Goal: Complete application form

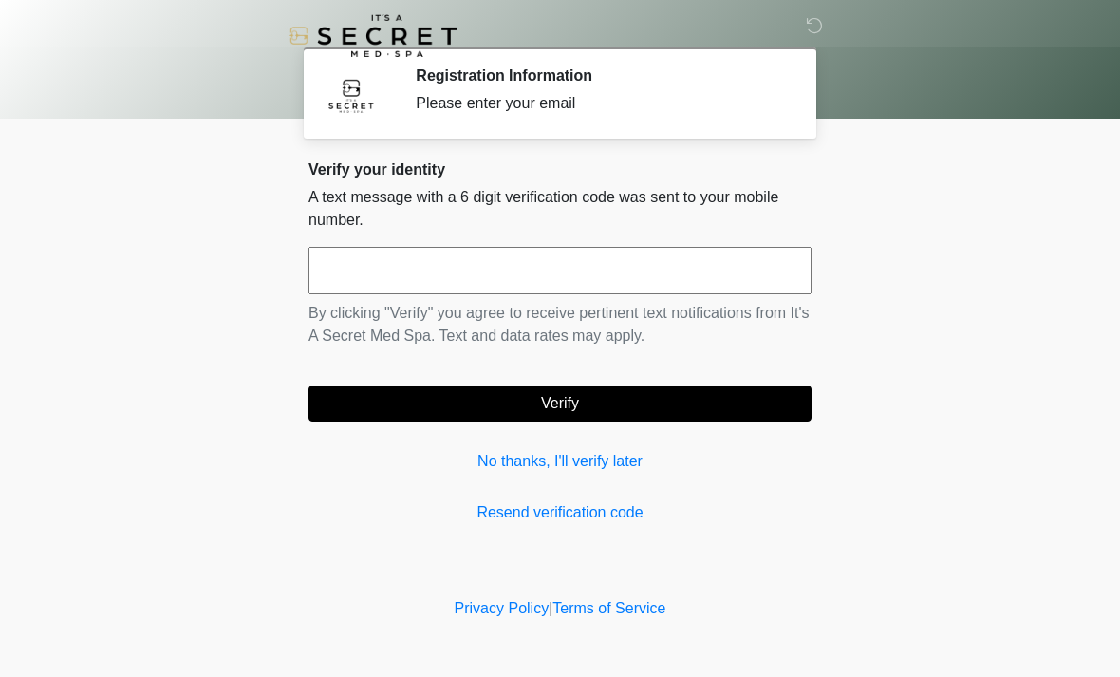
click at [360, 287] on input "text" at bounding box center [560, 270] width 503 height 47
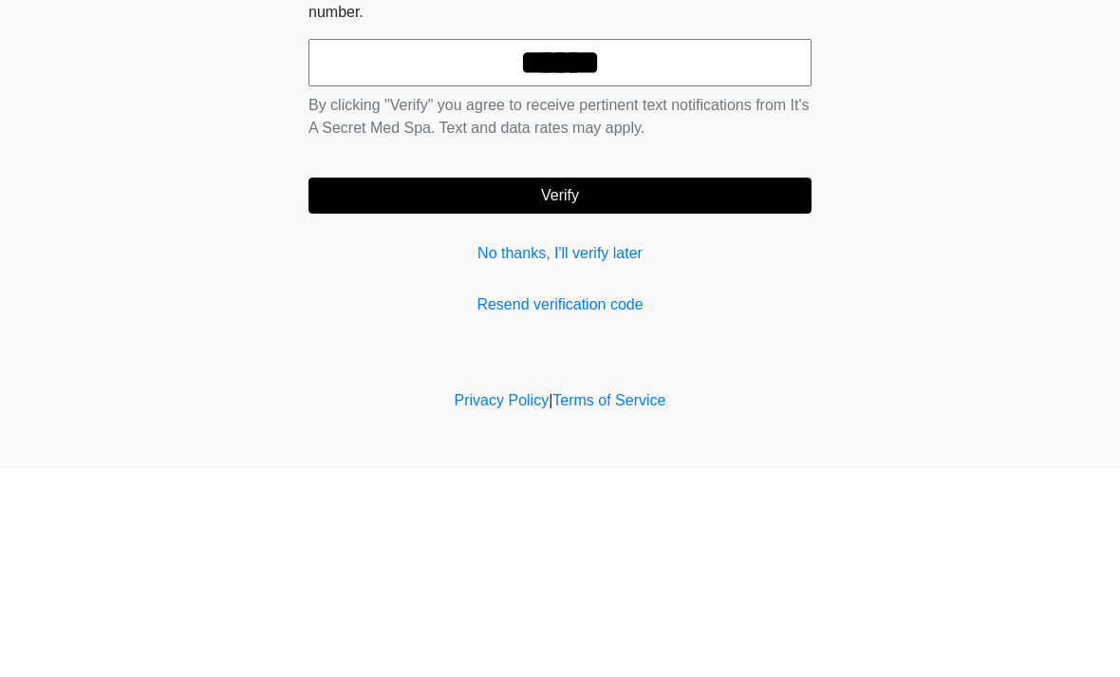
type input "******"
click at [577, 385] on button "Verify" at bounding box center [560, 403] width 503 height 36
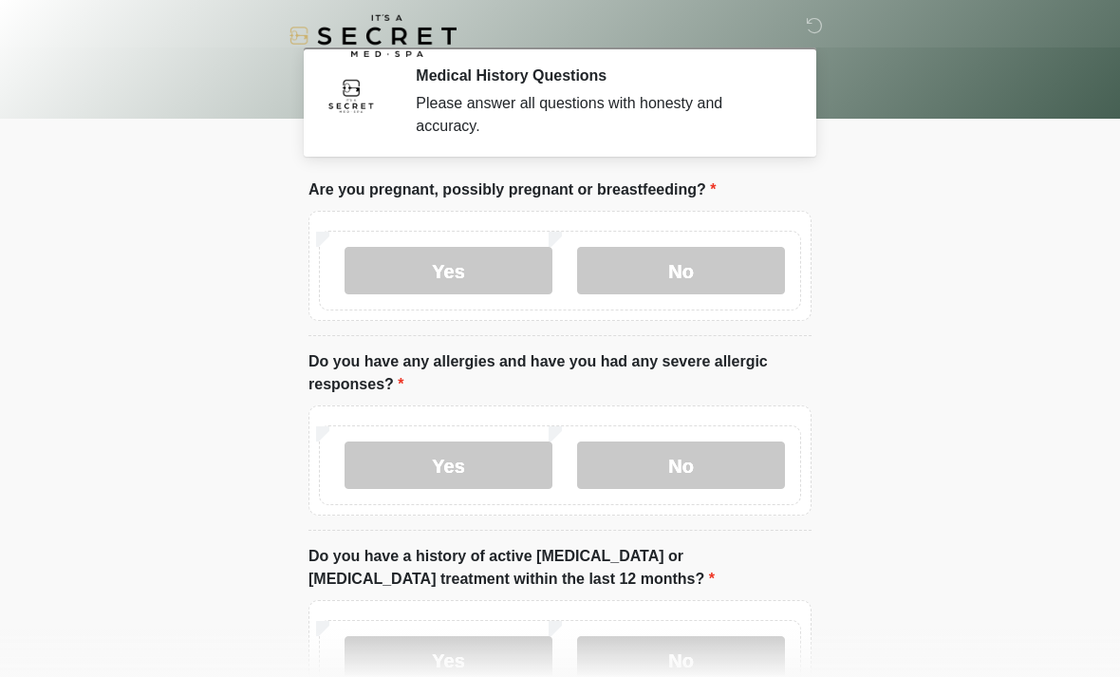
click at [680, 269] on label "No" at bounding box center [681, 270] width 208 height 47
click at [670, 467] on label "No" at bounding box center [681, 464] width 208 height 47
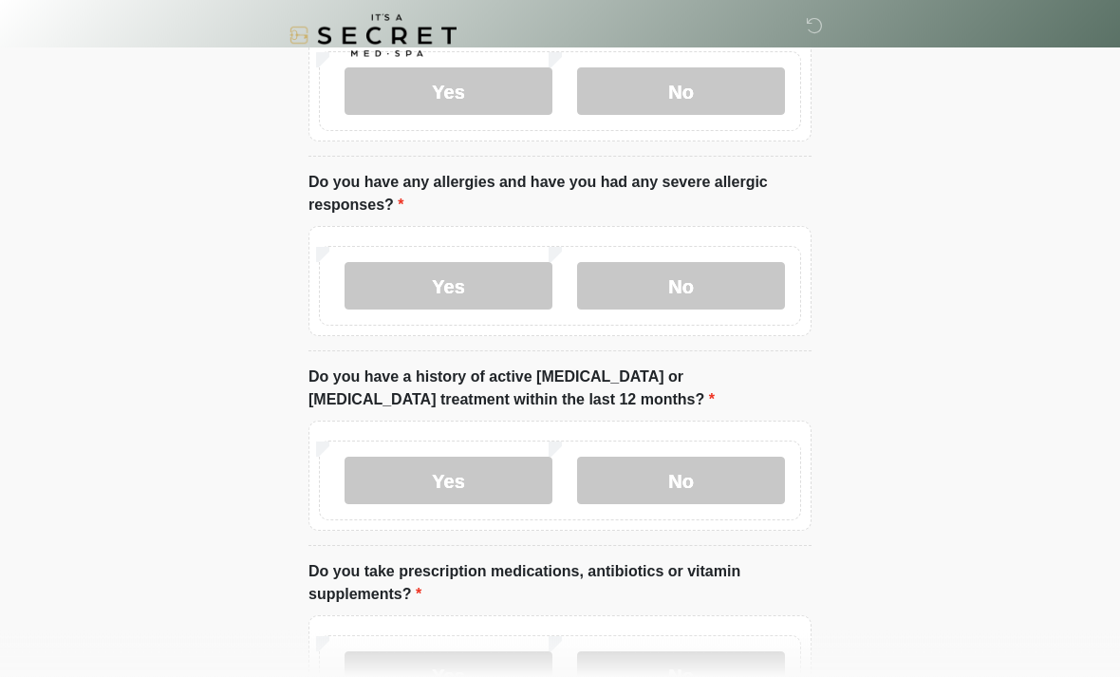
scroll to position [188, 0]
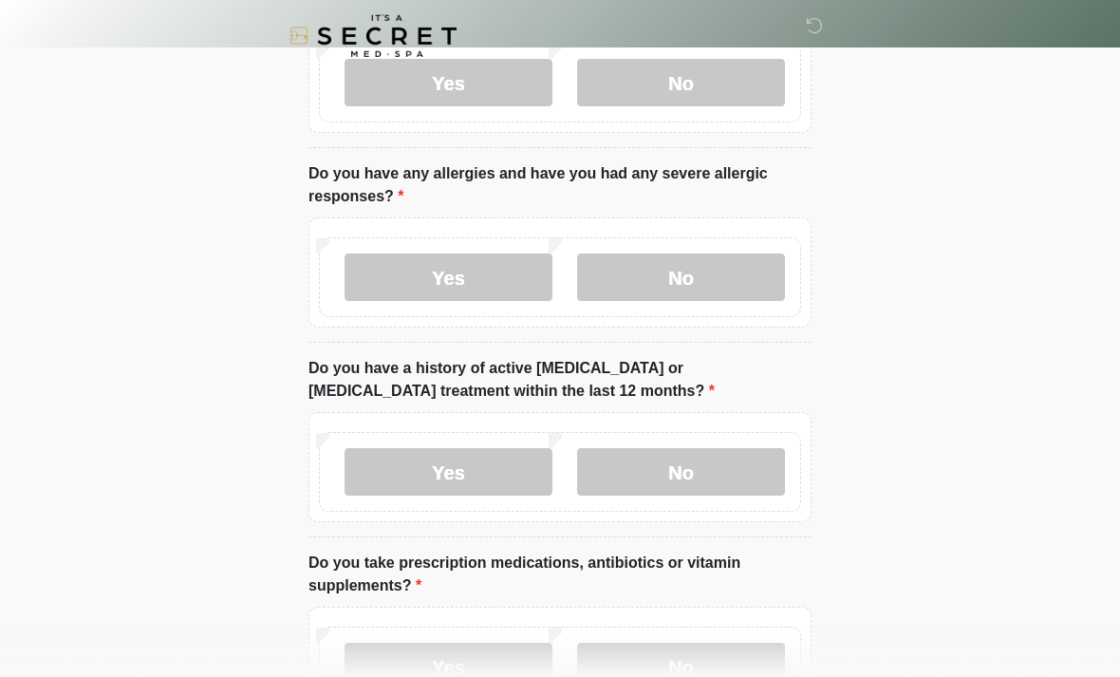
click at [687, 478] on label "No" at bounding box center [681, 471] width 208 height 47
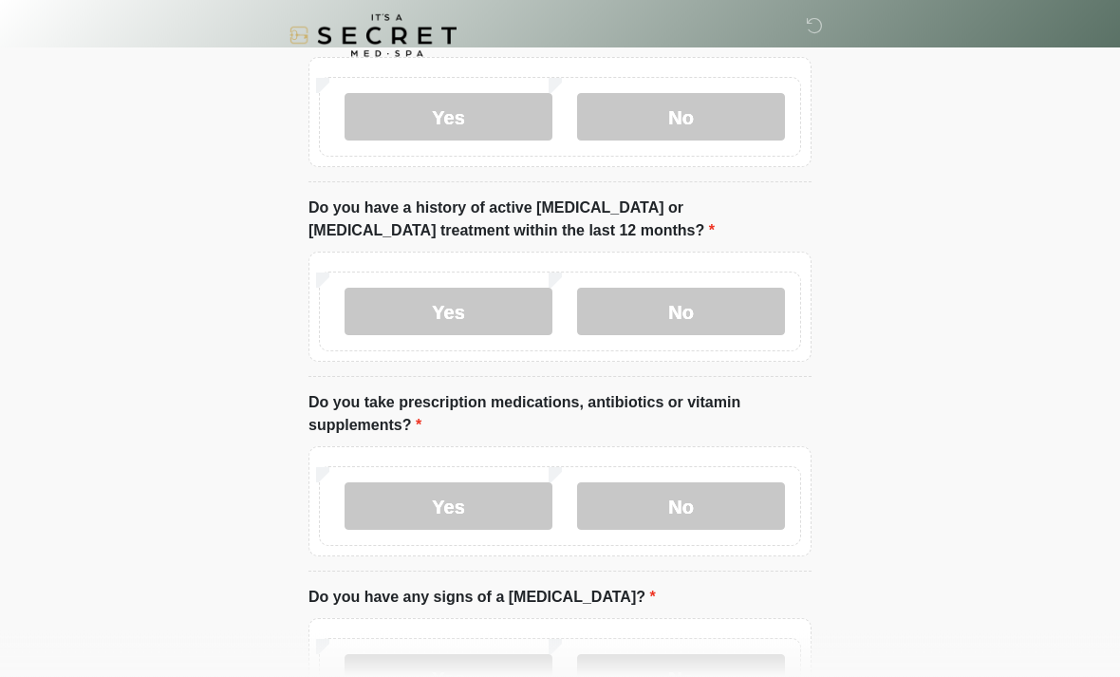
scroll to position [348, 0]
click at [457, 493] on label "Yes" at bounding box center [449, 505] width 208 height 47
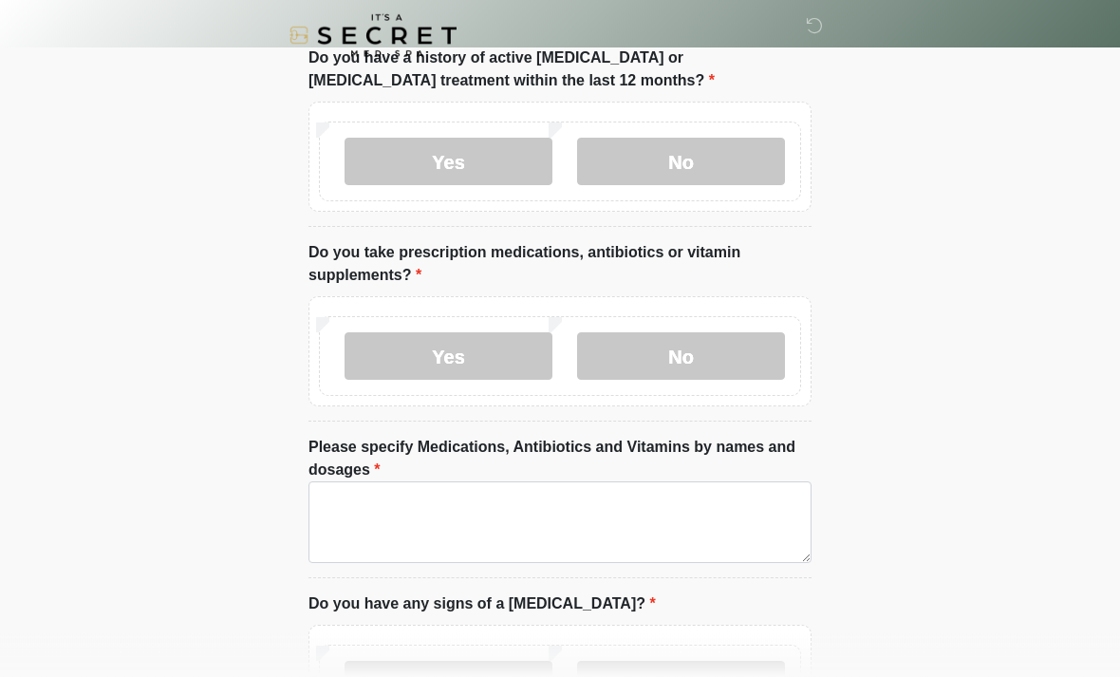
scroll to position [498, 0]
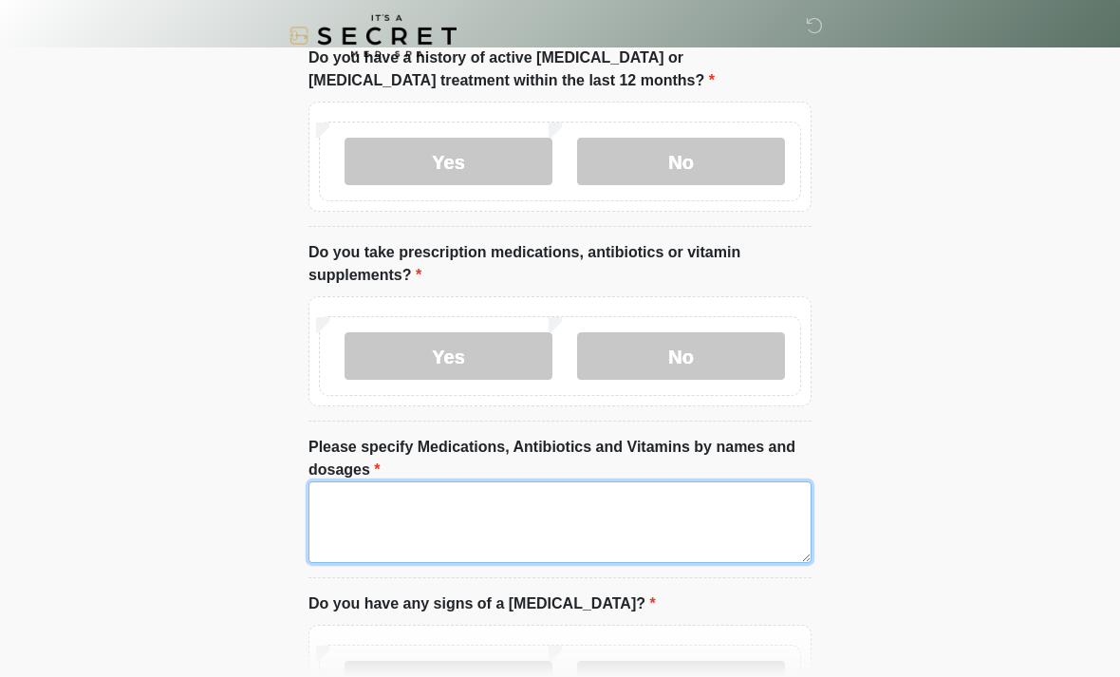
click at [363, 508] on textarea "Please specify Medications, Antibiotics and Vitamins by names and dosages" at bounding box center [560, 522] width 503 height 82
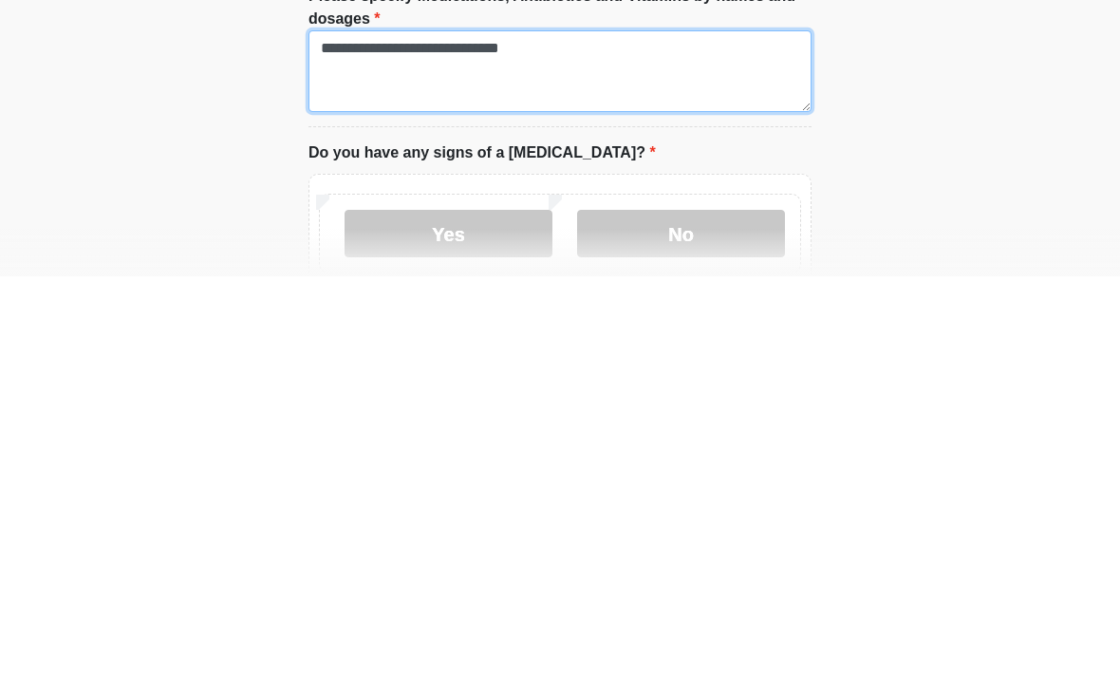
scroll to position [551, 0]
type textarea "**********"
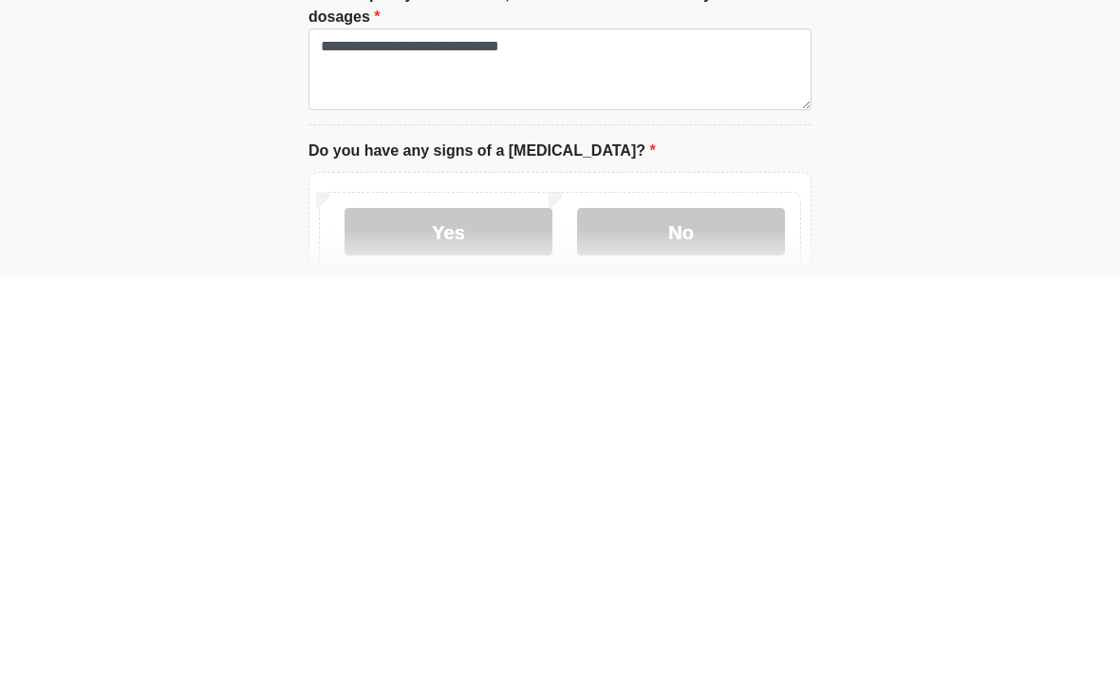
click at [671, 609] on label "No" at bounding box center [681, 632] width 208 height 47
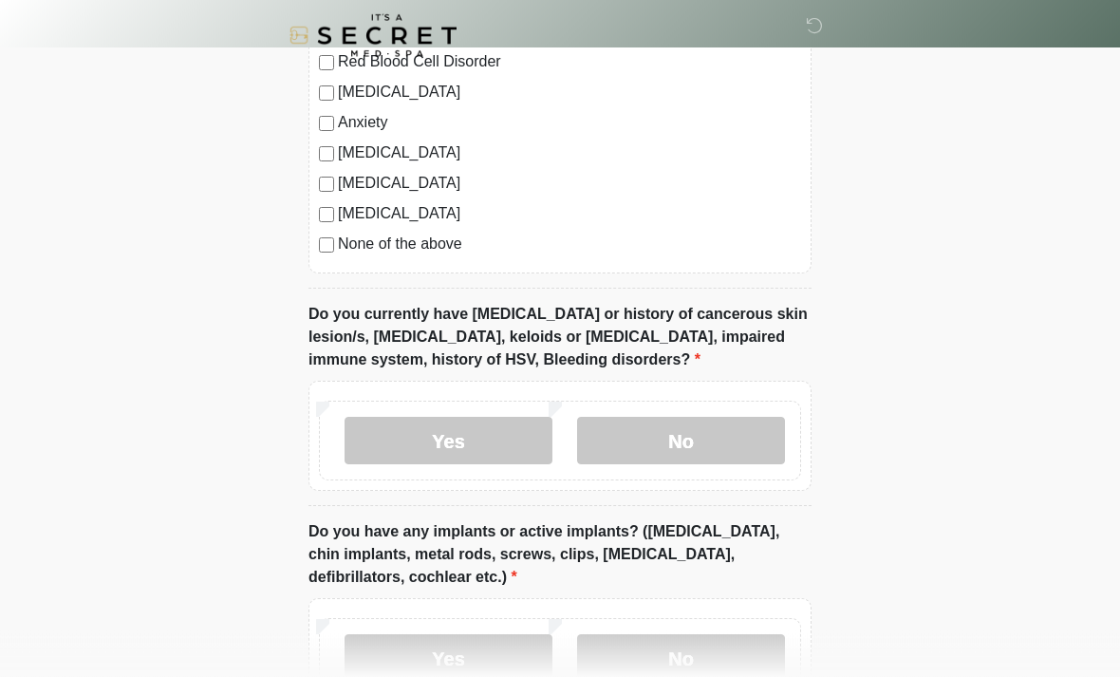
scroll to position [1430, 0]
click at [669, 435] on label "No" at bounding box center [681, 440] width 208 height 47
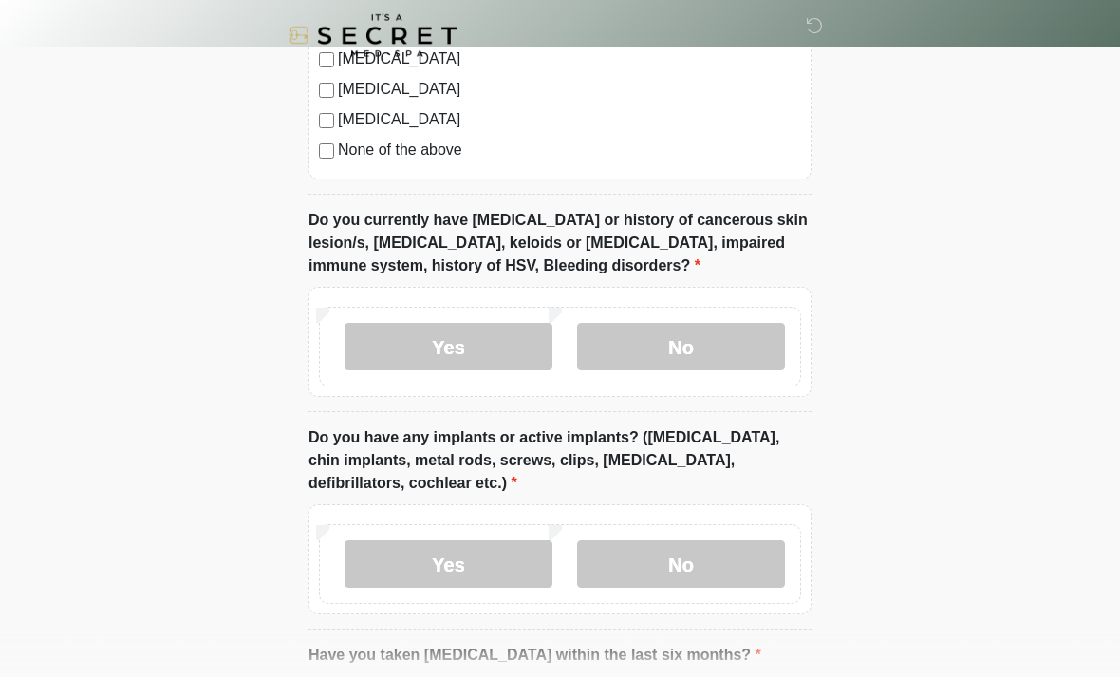
scroll to position [1532, 0]
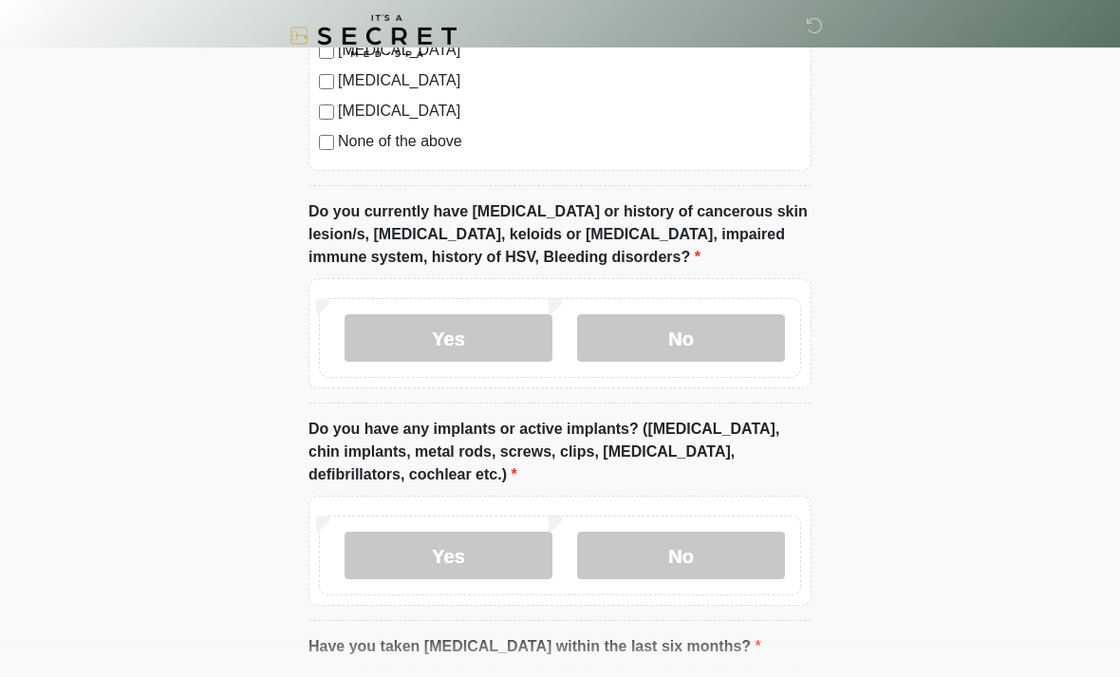
click at [659, 550] on label "No" at bounding box center [681, 555] width 208 height 47
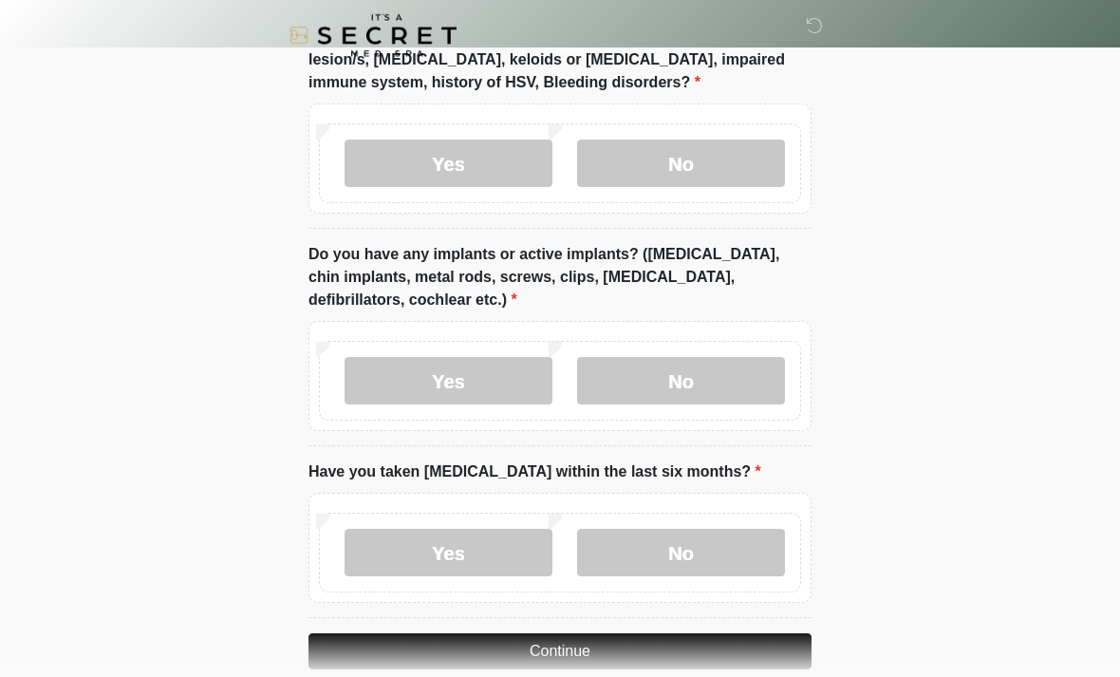
scroll to position [1709, 0]
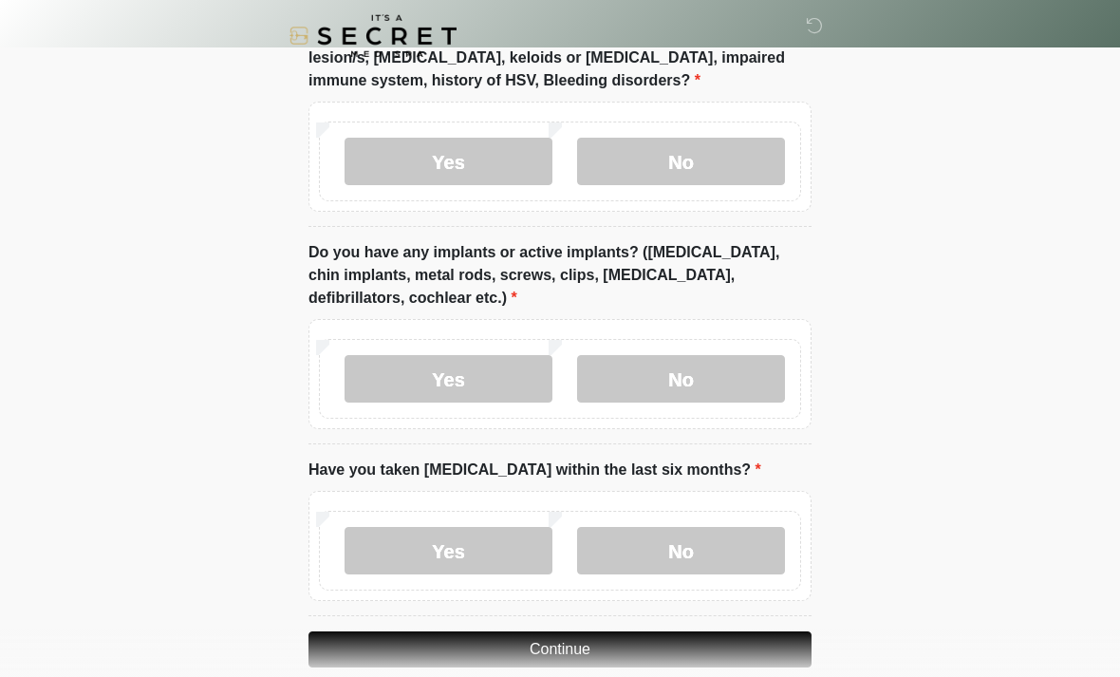
click at [670, 538] on label "No" at bounding box center [681, 550] width 208 height 47
click at [563, 647] on button "Continue" at bounding box center [560, 649] width 503 height 36
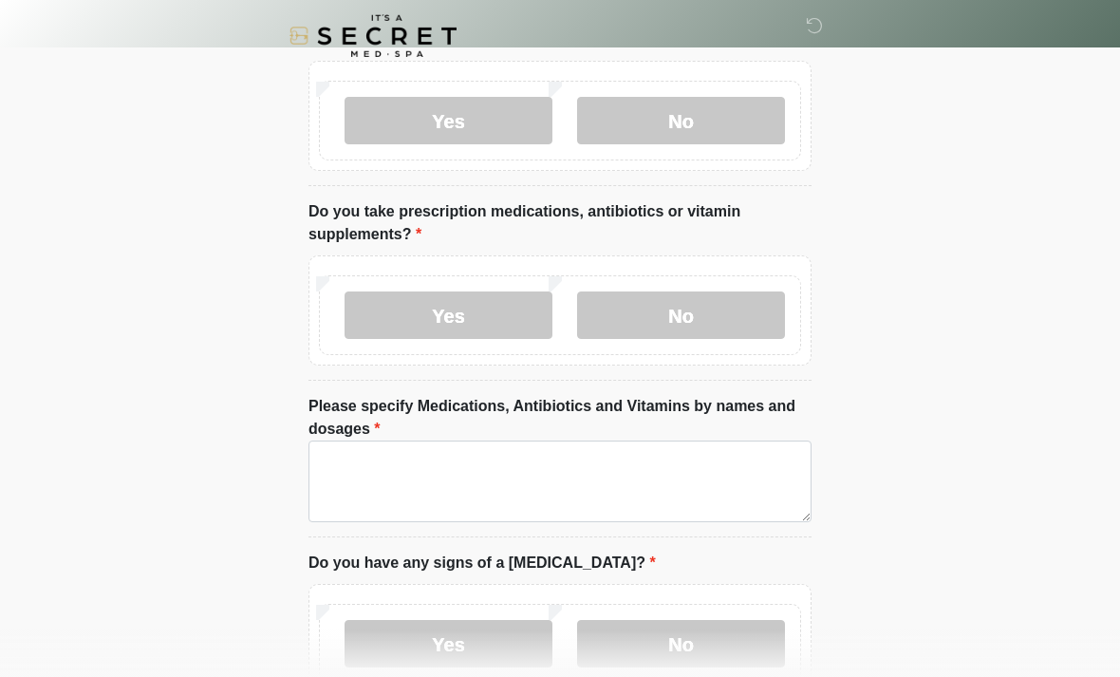
scroll to position [0, 0]
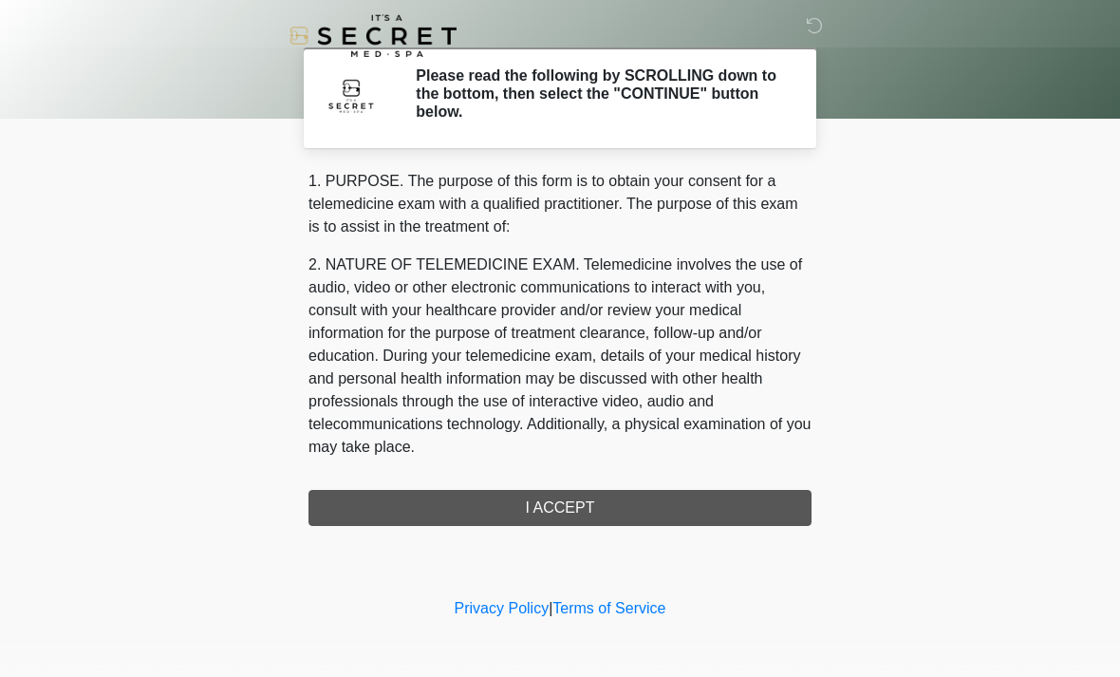
click at [555, 514] on div "1. PURPOSE. The purpose of this form is to obtain your consent for a telemedici…" at bounding box center [560, 348] width 503 height 356
click at [562, 516] on div "1. PURPOSE. The purpose of this form is to obtain your consent for a telemedici…" at bounding box center [560, 348] width 503 height 356
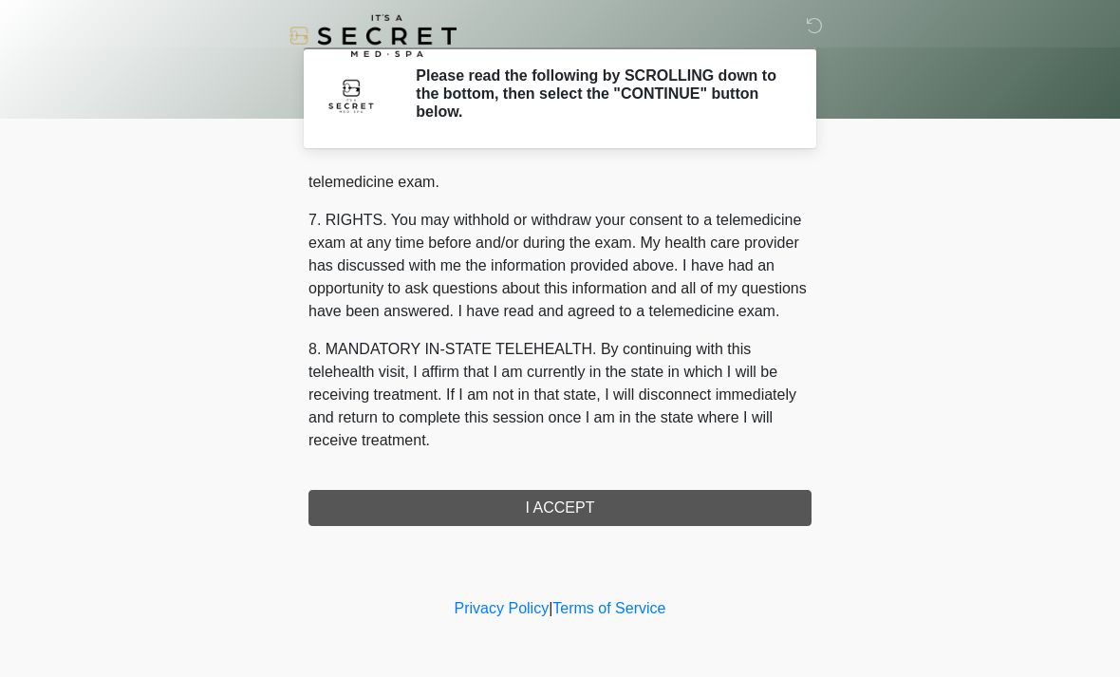
scroll to position [804, 0]
click at [558, 520] on button "I ACCEPT" at bounding box center [560, 508] width 503 height 36
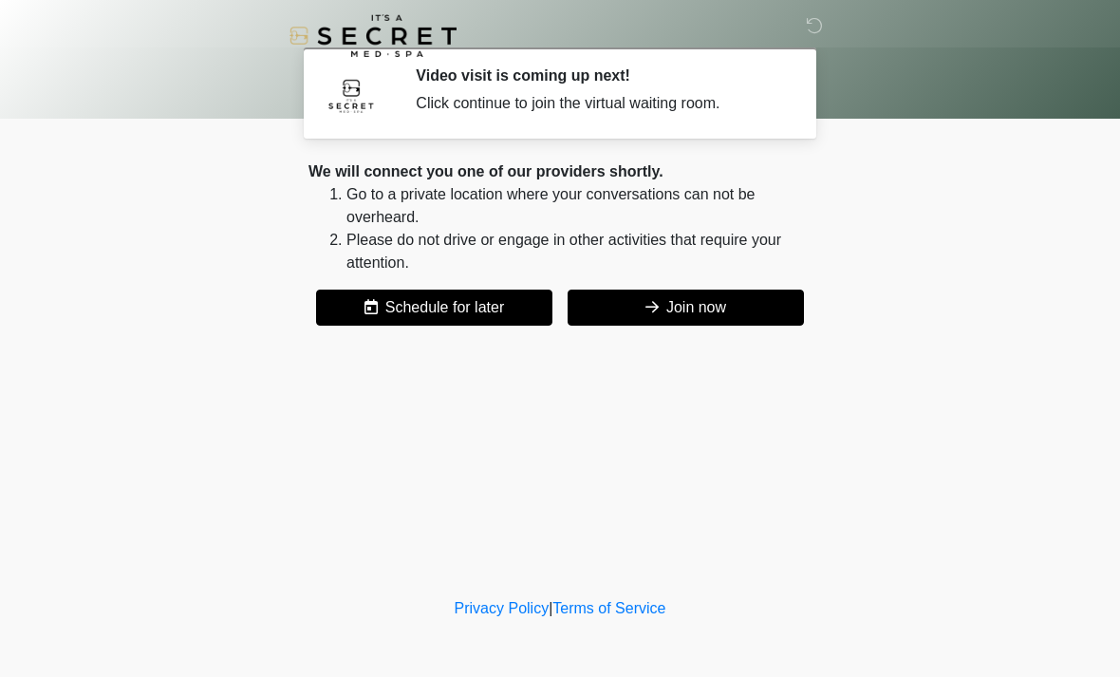
click at [697, 307] on button "Join now" at bounding box center [686, 308] width 236 height 36
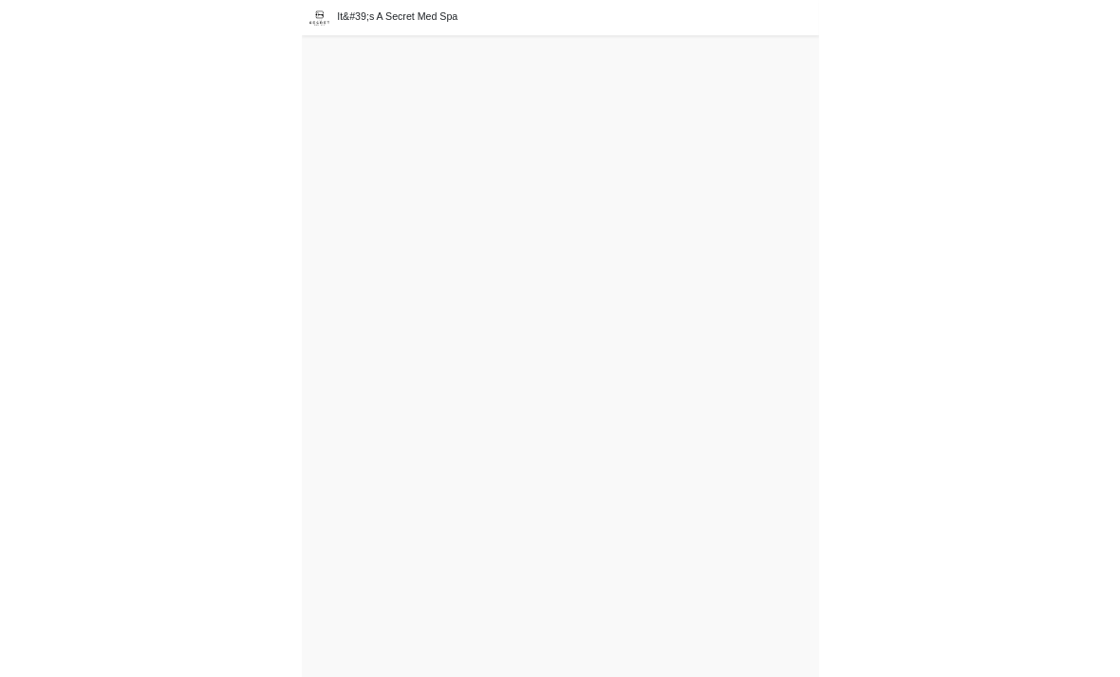
scroll to position [19, 0]
